Goal: Task Accomplishment & Management: Use online tool/utility

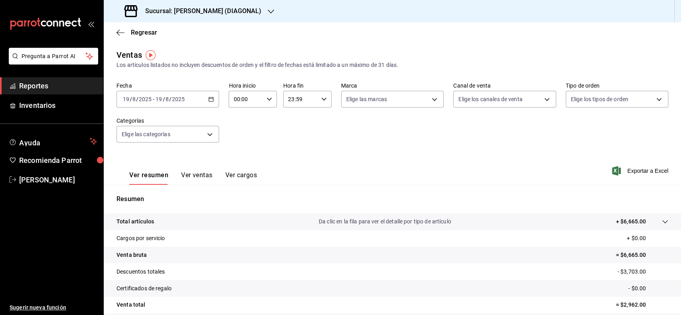
click at [210, 95] on div "2025-08-19 19 / 8 / 2025 - 2025-08-19 19 / 8 / 2025" at bounding box center [167, 99] width 102 height 17
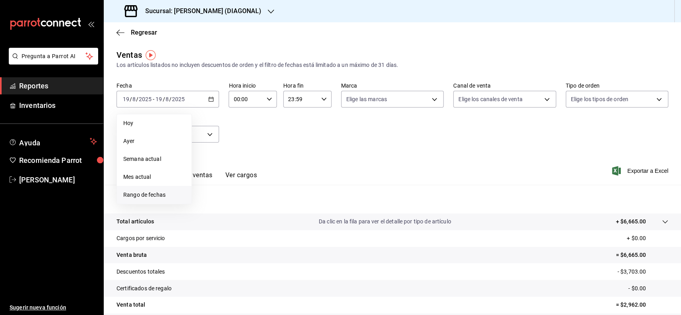
click at [171, 195] on span "Rango de fechas" at bounding box center [154, 195] width 62 height 8
click at [210, 203] on abbr "18" at bounding box center [208, 205] width 5 height 6
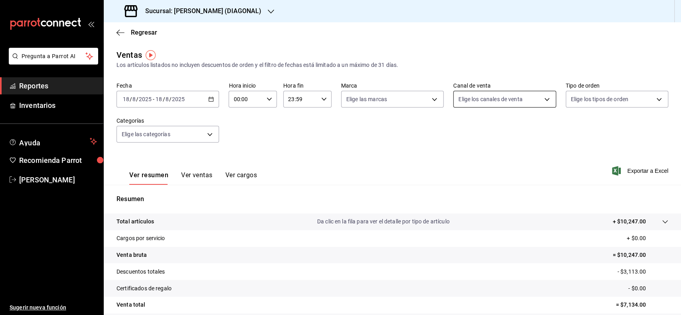
click at [493, 102] on body "Pregunta a Parrot AI Reportes Inventarios Ayuda Recomienda Parrot Tomas Fuentes…" at bounding box center [340, 157] width 681 height 315
drag, startPoint x: 452, startPoint y: 176, endPoint x: 374, endPoint y: 181, distance: 78.3
click at [453, 177] on li "Uber Eats" at bounding box center [499, 175] width 100 height 18
type input "UBER_EATS"
checkbox input "true"
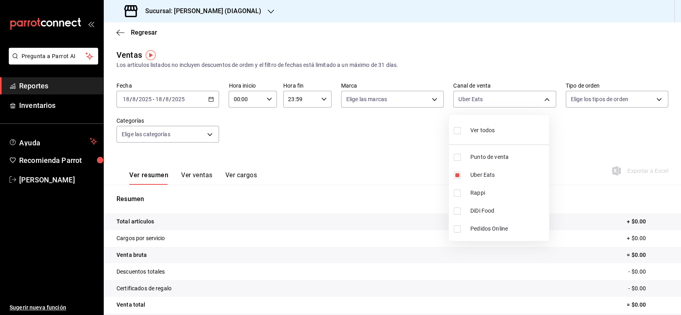
click at [455, 194] on input "checkbox" at bounding box center [456, 193] width 7 height 7
checkbox input "true"
type input "UBER_EATS,RAPPI"
click at [455, 214] on input "checkbox" at bounding box center [456, 211] width 7 height 7
checkbox input "true"
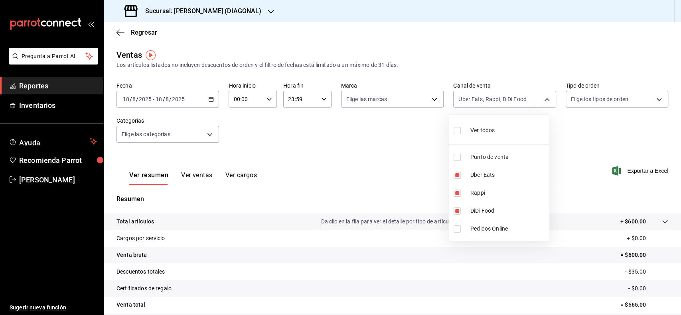
click at [290, 156] on div at bounding box center [340, 157] width 681 height 315
click at [192, 178] on button "Ver ventas" at bounding box center [196, 178] width 31 height 14
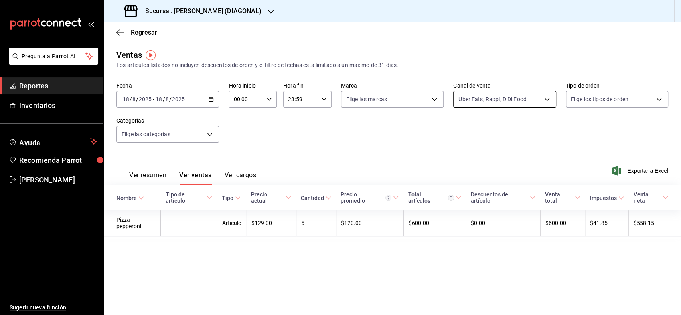
click at [498, 96] on body "Pregunta a Parrot AI Reportes Inventarios Ayuda Recomienda Parrot Tomas Fuentes…" at bounding box center [340, 157] width 681 height 315
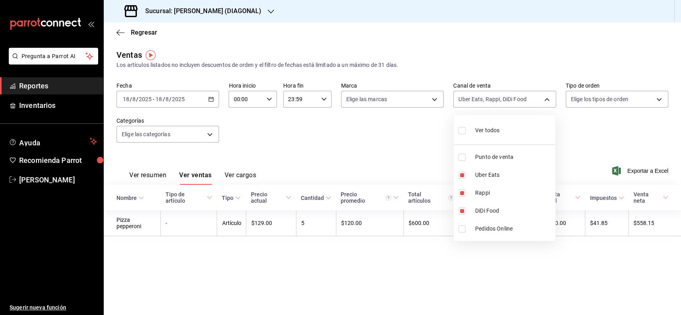
click at [510, 134] on li "Ver todos" at bounding box center [504, 130] width 102 height 24
type input "PARROT,UBER_EATS,RAPPI,DIDI_FOOD,ONLINE"
checkbox input "true"
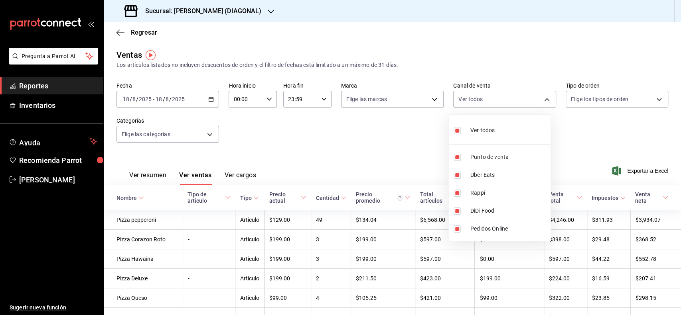
click at [510, 134] on li "Ver todos" at bounding box center [500, 130] width 102 height 24
checkbox input "false"
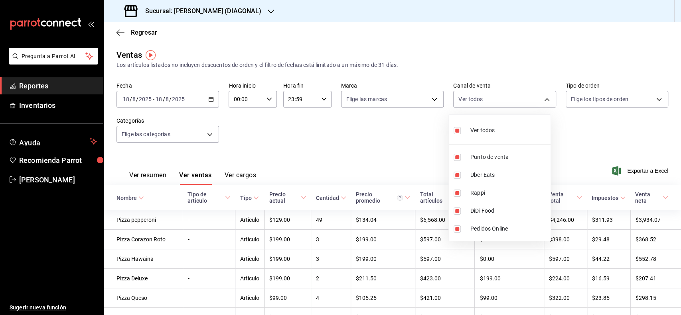
checkbox input "false"
click at [480, 158] on span "Punto de venta" at bounding box center [508, 157] width 77 height 8
type input "PARROT"
checkbox input "true"
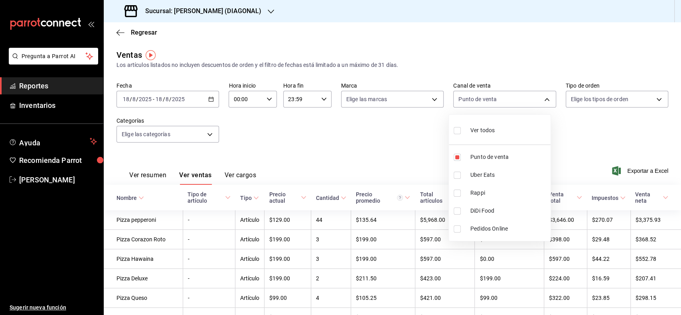
click at [291, 203] on div at bounding box center [340, 157] width 681 height 315
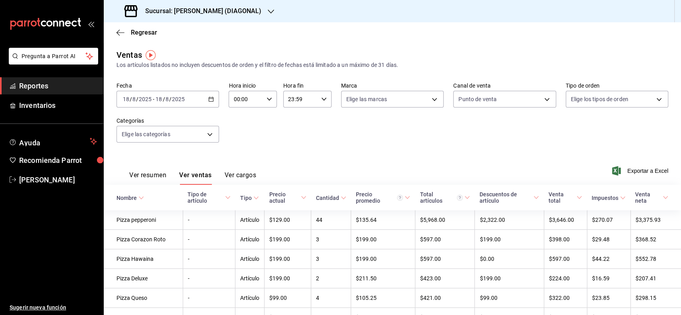
click at [295, 199] on div "Precio actual" at bounding box center [284, 197] width 30 height 13
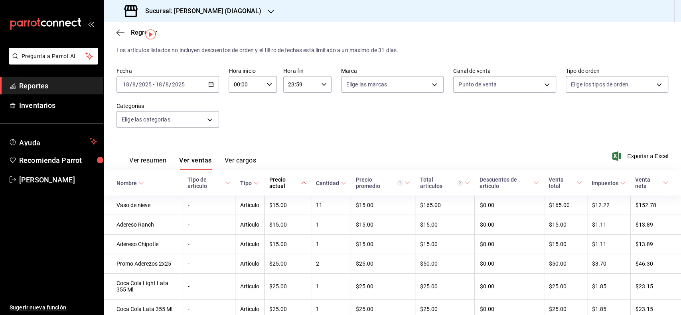
scroll to position [4, 0]
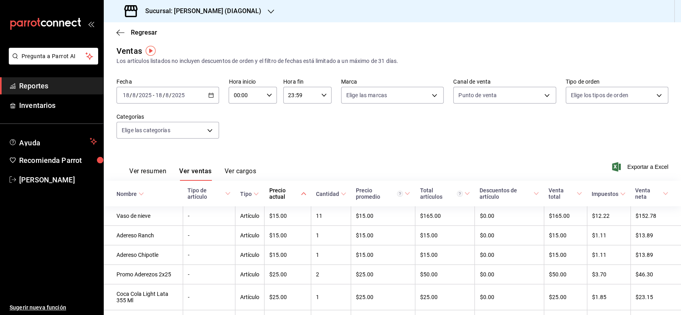
click at [162, 173] on button "Ver resumen" at bounding box center [147, 174] width 37 height 14
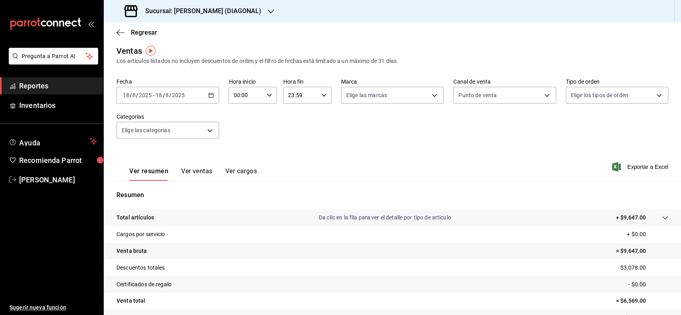
click at [197, 94] on div "2025-08-18 18 / 8 / 2025 - 2025-08-18 18 / 8 / 2025" at bounding box center [167, 95] width 102 height 17
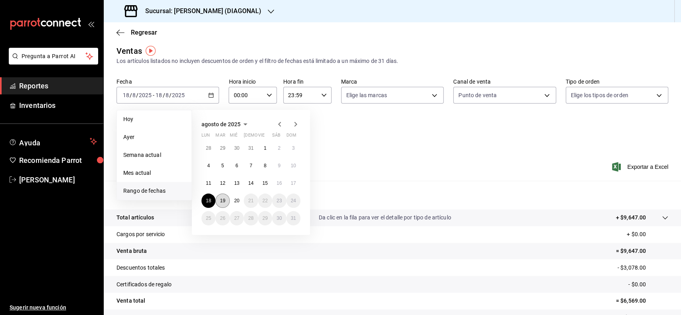
click at [226, 201] on button "19" at bounding box center [222, 201] width 14 height 14
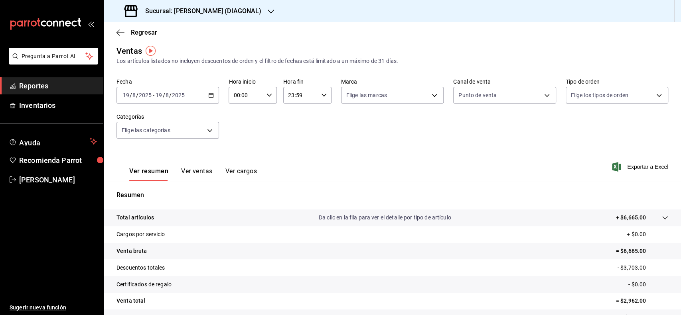
click at [350, 139] on div "Fecha 2025-08-19 19 / 8 / 2025 - 2025-08-19 19 / 8 / 2025 Hora inicio 00:00 Hor…" at bounding box center [391, 113] width 551 height 70
click at [361, 94] on body "Pregunta a Parrot AI Reportes Inventarios Ayuda Recomienda Parrot Tomas Fuentes…" at bounding box center [340, 157] width 681 height 315
click at [310, 119] on div at bounding box center [340, 157] width 681 height 315
click at [461, 97] on body "Pregunta a Parrot AI Reportes Inventarios Ayuda Recomienda Parrot Tomas Fuentes…" at bounding box center [340, 157] width 681 height 315
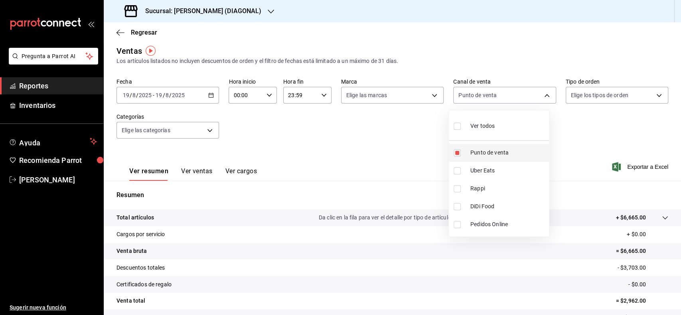
click at [456, 155] on input "checkbox" at bounding box center [456, 153] width 7 height 7
checkbox input "false"
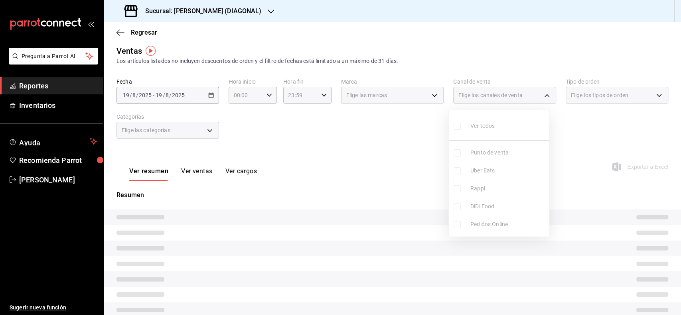
click at [459, 171] on ul "Ver todos Punto de venta Uber Eats Rappi DiDi Food Pedidos Online" at bounding box center [499, 173] width 100 height 126
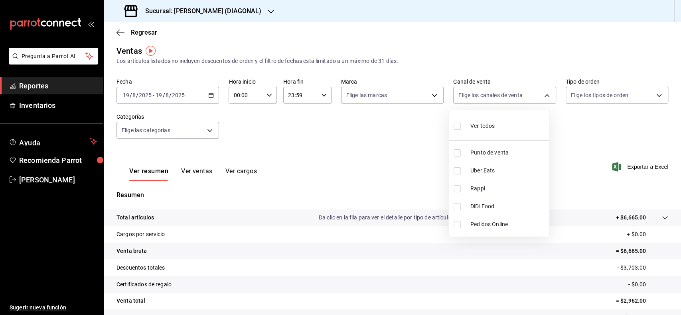
click at [458, 171] on input "checkbox" at bounding box center [456, 170] width 7 height 7
checkbox input "true"
type input "UBER_EATS"
click at [455, 191] on input "checkbox" at bounding box center [456, 188] width 7 height 7
checkbox input "true"
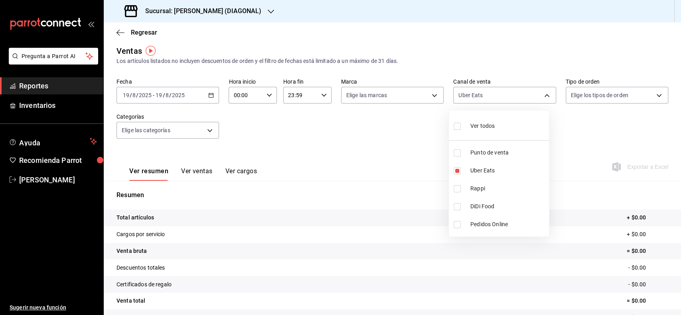
type input "UBER_EATS,RAPPI"
click at [458, 208] on input "checkbox" at bounding box center [456, 206] width 7 height 7
checkbox input "true"
type input "UBER_EATS,RAPPI,DIDI_FOOD"
click at [382, 142] on div at bounding box center [340, 157] width 681 height 315
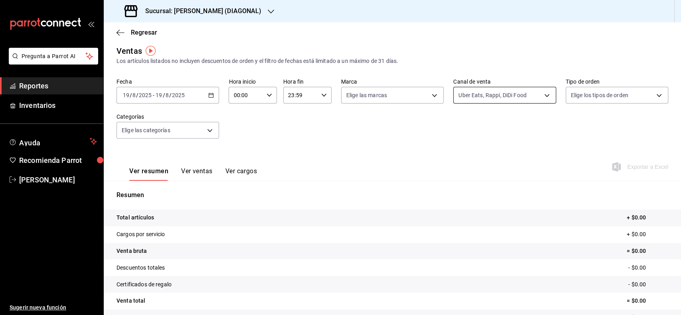
click at [462, 99] on body "Pregunta a Parrot AI Reportes Inventarios Ayuda Recomienda Parrot Tomas Fuentes…" at bounding box center [340, 157] width 681 height 315
click at [453, 128] on input "checkbox" at bounding box center [456, 126] width 7 height 7
checkbox input "true"
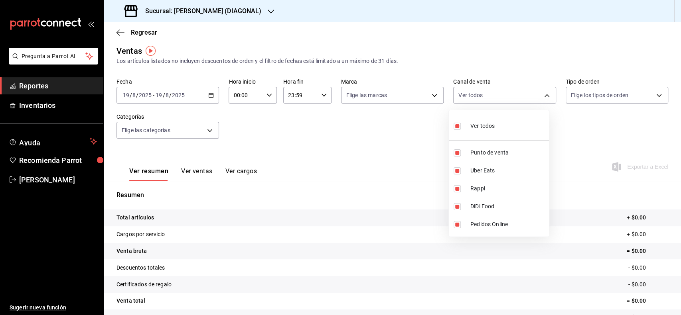
type input "PARROT,UBER_EATS,RAPPI,DIDI_FOOD,ONLINE"
checkbox input "true"
click at [454, 130] on label at bounding box center [458, 126] width 10 height 12
click at [454, 130] on input "checkbox" at bounding box center [456, 126] width 7 height 7
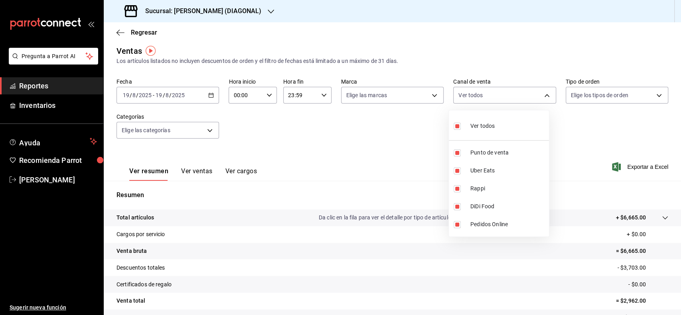
checkbox input "true"
type input "PARROT,UBER_EATS,RAPPI,DIDI_FOOD,ONLINE"
checkbox input "true"
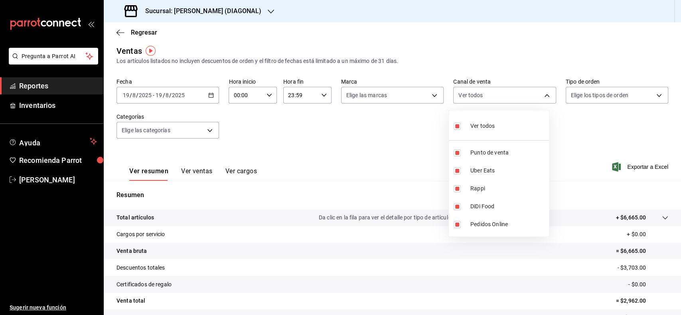
checkbox input "true"
click at [456, 126] on input "checkbox" at bounding box center [456, 126] width 7 height 7
checkbox input "false"
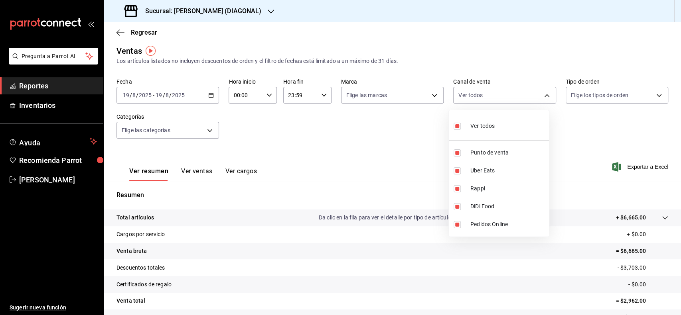
checkbox input "false"
click at [459, 153] on input "checkbox" at bounding box center [456, 153] width 7 height 7
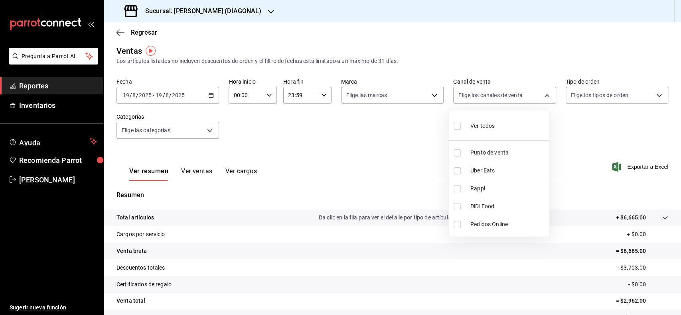
checkbox input "true"
type input "PARROT"
click at [372, 119] on div at bounding box center [340, 157] width 681 height 315
click at [191, 163] on div "Ver resumen Ver ventas Ver cargos" at bounding box center [186, 169] width 140 height 23
click at [193, 175] on button "Ver ventas" at bounding box center [196, 174] width 31 height 14
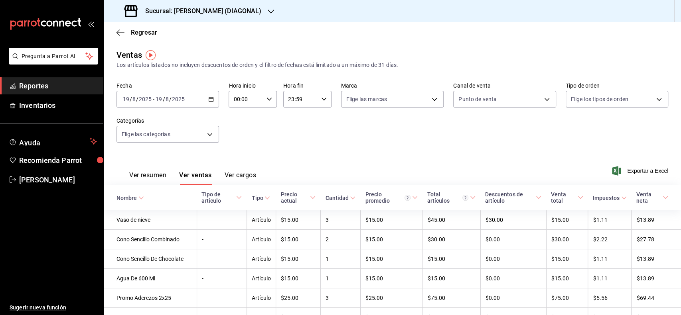
click at [286, 201] on div "Precio actual" at bounding box center [294, 197] width 28 height 13
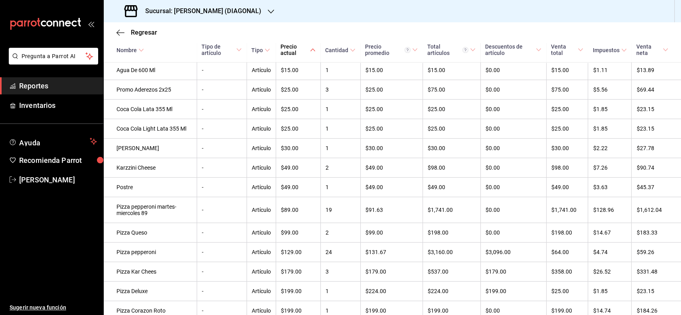
scroll to position [283, 0]
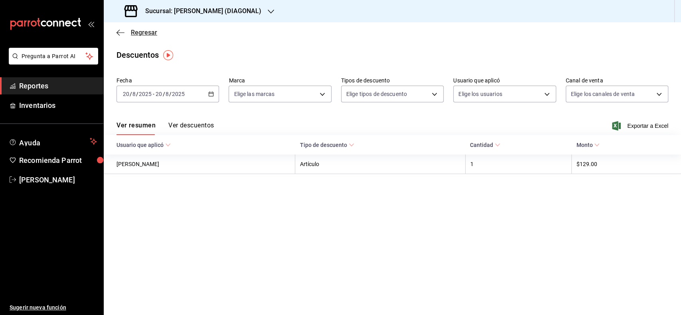
click at [143, 30] on span "Regresar" at bounding box center [144, 33] width 26 height 8
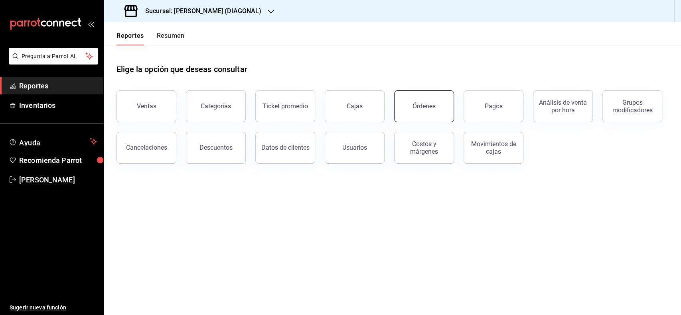
click at [443, 103] on button "Órdenes" at bounding box center [424, 106] width 60 height 32
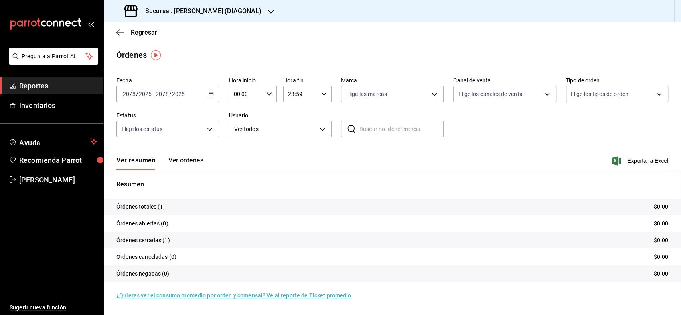
click at [212, 92] on \(Stroke\) "button" at bounding box center [211, 94] width 5 height 4
click at [136, 210] on span "Rango de fechas" at bounding box center [154, 208] width 62 height 8
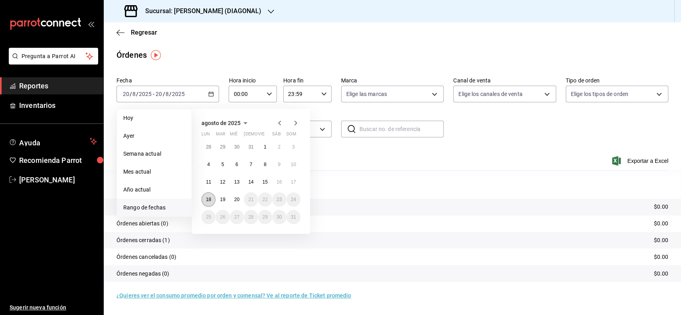
click at [214, 197] on button "18" at bounding box center [208, 200] width 14 height 14
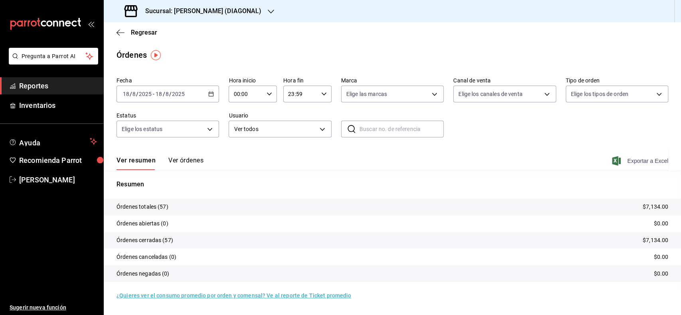
click at [641, 163] on span "Exportar a Excel" at bounding box center [640, 161] width 55 height 10
click at [191, 89] on div "2025-08-18 18 / 8 / 2025 - 2025-08-18 18 / 8 / 2025" at bounding box center [167, 94] width 102 height 17
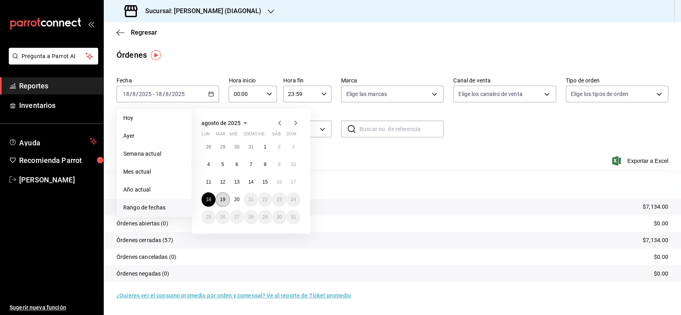
click at [220, 201] on abbr "19" at bounding box center [222, 200] width 5 height 6
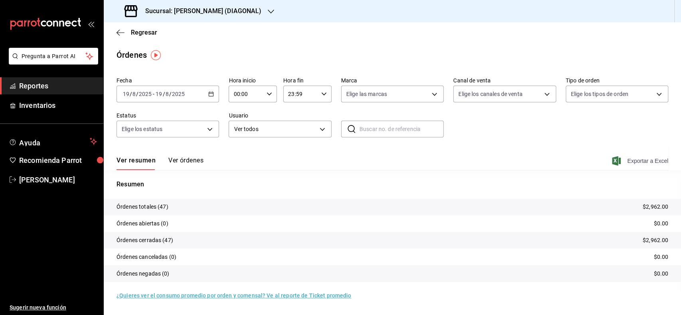
click at [633, 161] on span "Exportar a Excel" at bounding box center [640, 161] width 55 height 10
